Goal: Task Accomplishment & Management: Manage account settings

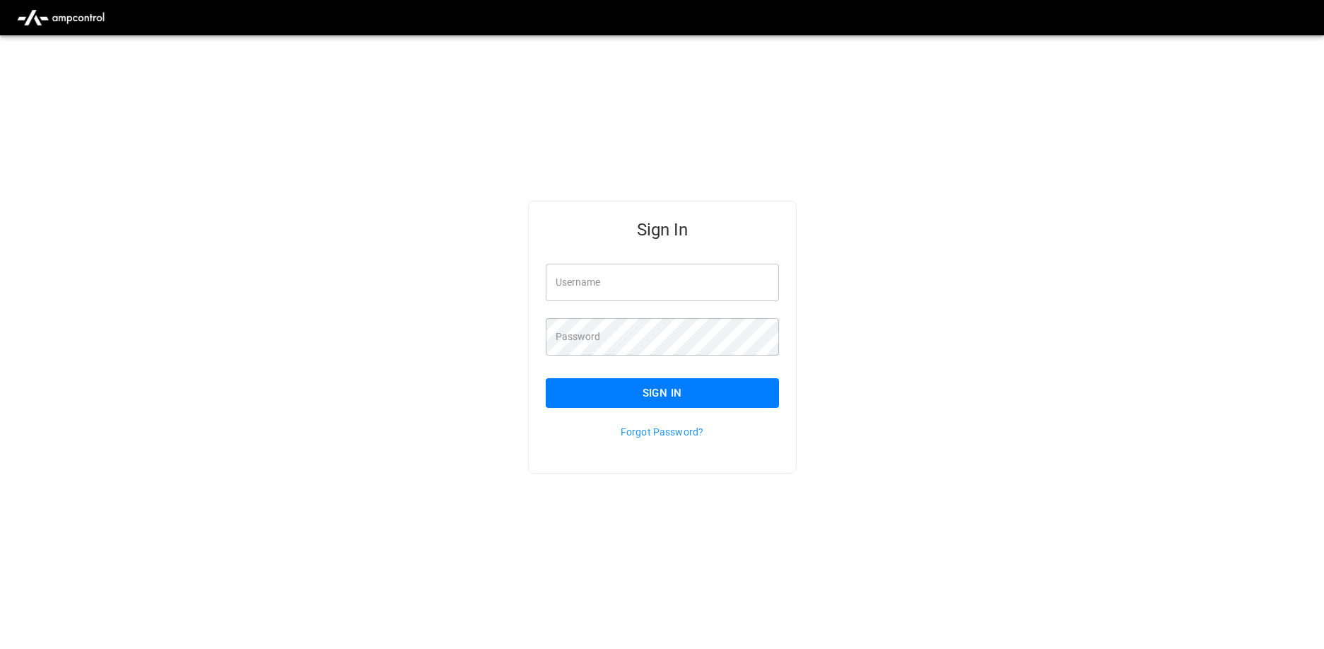
type input "**********"
click at [694, 393] on button "Sign In" at bounding box center [662, 393] width 233 height 30
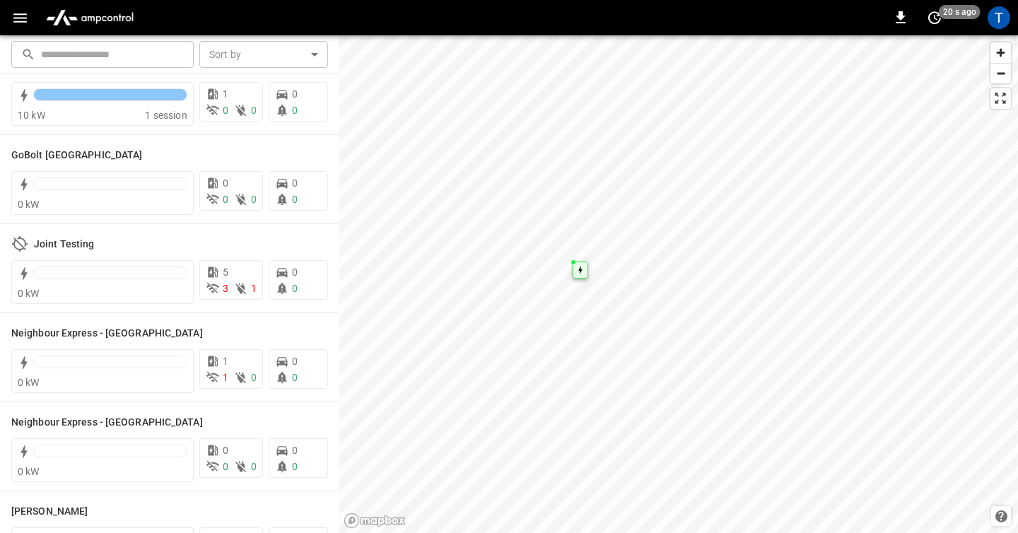
scroll to position [831, 0]
